Goal: Check status: Check status

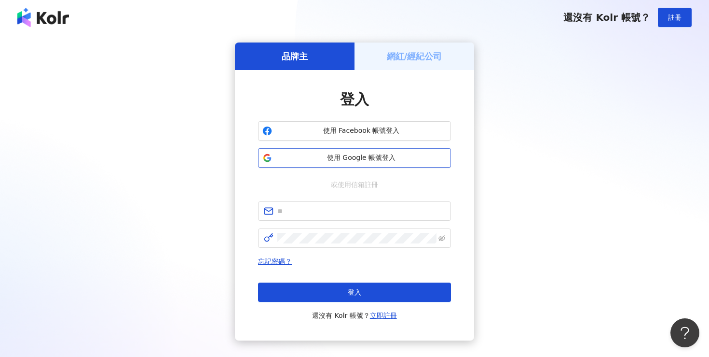
click at [351, 161] on span "使用 Google 帳號登入" at bounding box center [361, 158] width 171 height 10
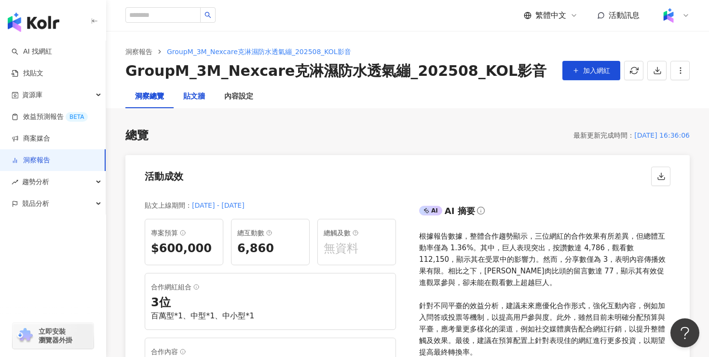
click at [202, 95] on div "貼文牆" at bounding box center [194, 97] width 22 height 12
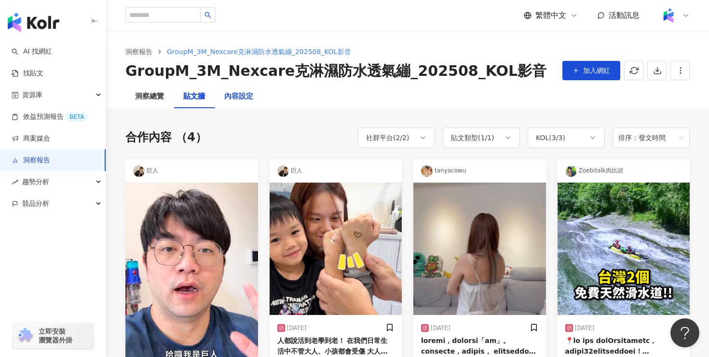
click at [249, 96] on div "內容設定" at bounding box center [238, 97] width 29 height 12
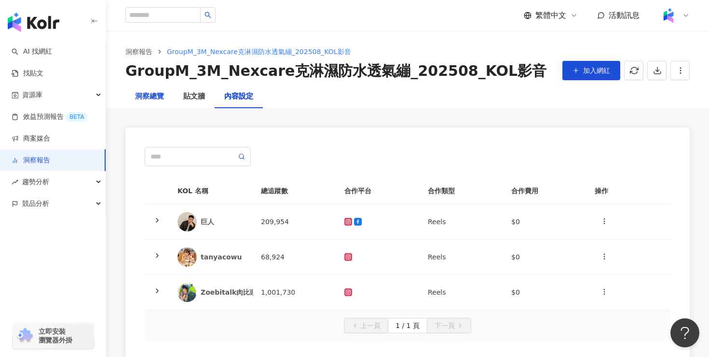
click at [158, 101] on div "洞察總覽" at bounding box center [149, 97] width 29 height 12
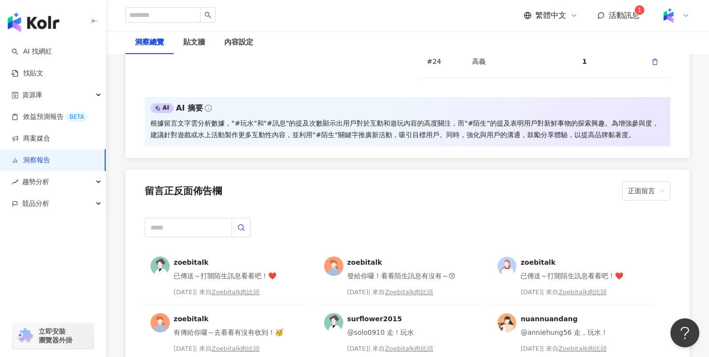
scroll to position [2414, 0]
